Goal: Task Accomplishment & Management: Manage account settings

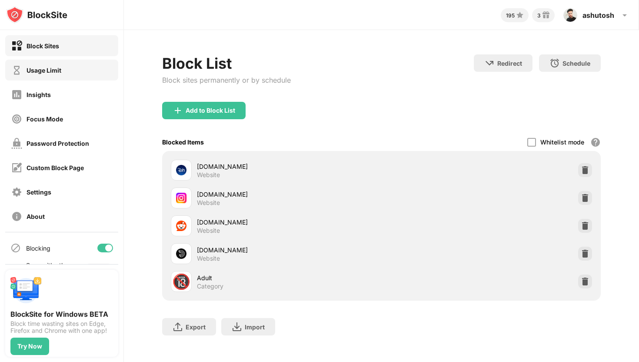
click at [44, 67] on div "Usage Limit" at bounding box center [44, 70] width 35 height 7
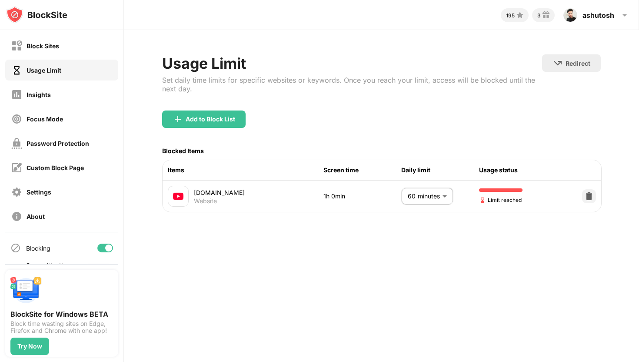
click at [504, 191] on div "Limit reached" at bounding box center [505, 196] width 52 height 16
click at [430, 188] on body "Block Sites Usage Limit Insights Focus Mode Password Protection Custom Block Pa…" at bounding box center [319, 181] width 639 height 362
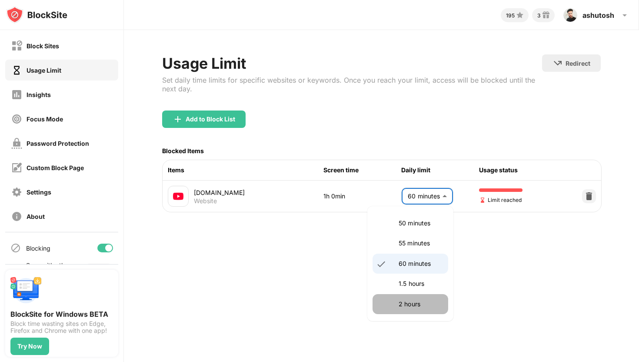
click at [404, 301] on p "2 hours" at bounding box center [421, 304] width 44 height 10
type input "***"
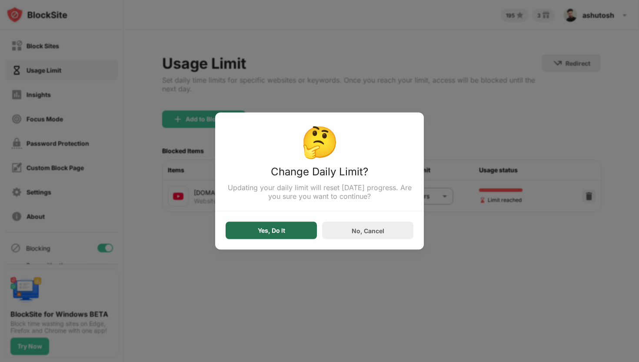
click at [300, 234] on div "Yes, Do It" at bounding box center [271, 230] width 91 height 17
